Goal: Navigation & Orientation: Find specific page/section

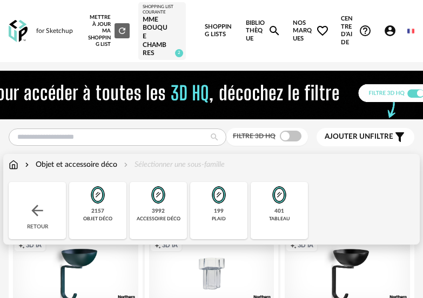
click at [94, 204] on img at bounding box center [98, 195] width 26 height 26
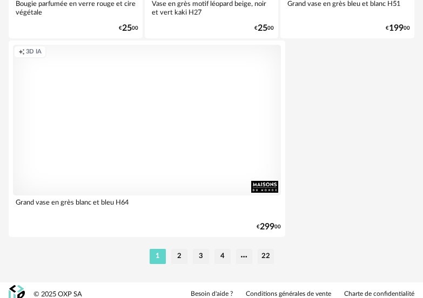
scroll to position [4108, 0]
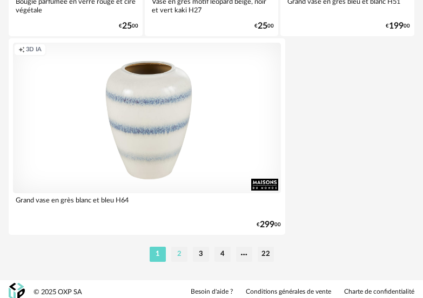
click at [175, 255] on li "2" at bounding box center [179, 254] width 16 height 15
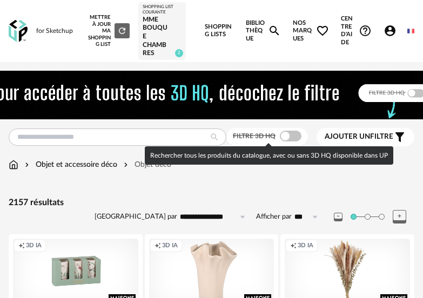
click at [288, 134] on span at bounding box center [291, 136] width 22 height 11
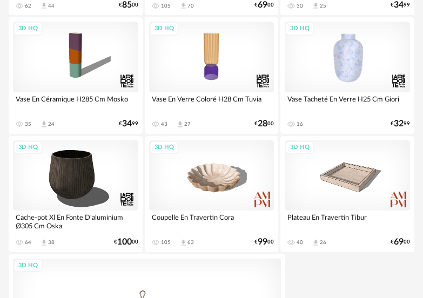
scroll to position [4114, 0]
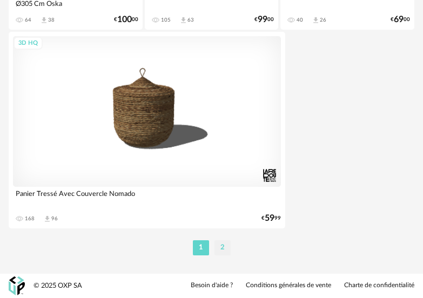
click at [223, 248] on li "2" at bounding box center [223, 248] width 16 height 15
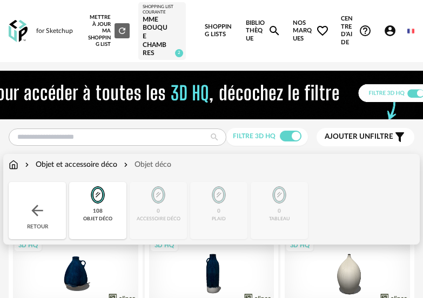
click at [52, 221] on div "Retour" at bounding box center [37, 210] width 57 height 57
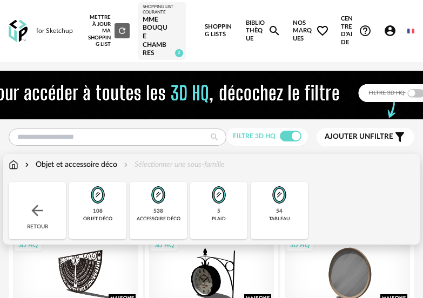
click at [143, 217] on div "accessoire déco" at bounding box center [159, 219] width 44 height 6
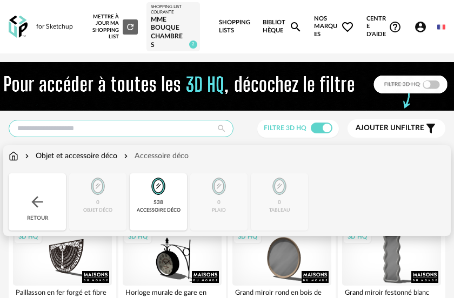
click at [151, 127] on input "text" at bounding box center [121, 128] width 225 height 17
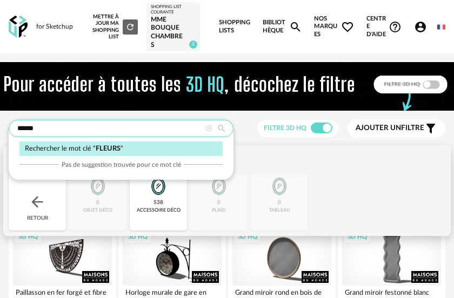
type input "******"
type input "**********"
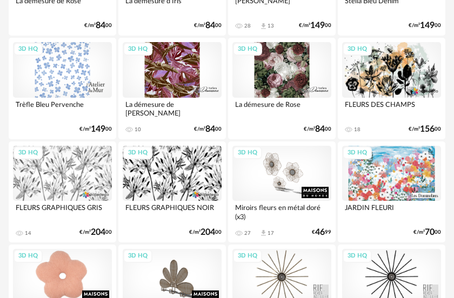
scroll to position [1189, 0]
